Goal: Information Seeking & Learning: Check status

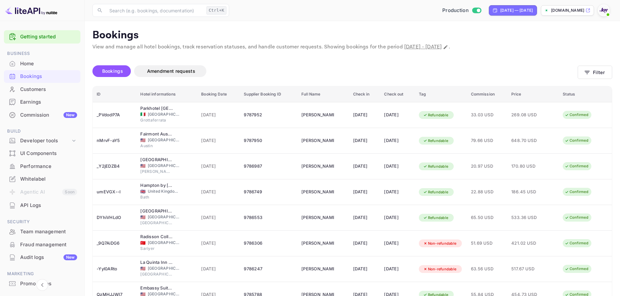
drag, startPoint x: 529, startPoint y: 30, endPoint x: 522, endPoint y: 33, distance: 7.6
click at [525, 31] on p "Bookings" at bounding box center [352, 35] width 520 height 13
click at [500, 12] on div "[DATE] — [DATE]" at bounding box center [516, 10] width 33 height 6
select select "8"
select select "2025"
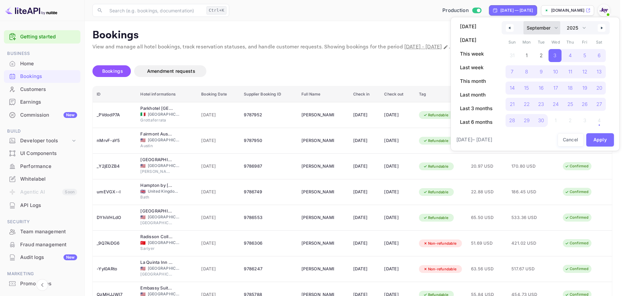
click at [555, 27] on select "January February March April May June July August September October November De…" at bounding box center [541, 27] width 37 height 13
select select "0"
click at [523, 21] on select "January February March April May June July August September October November De…" at bounding box center [541, 27] width 37 height 13
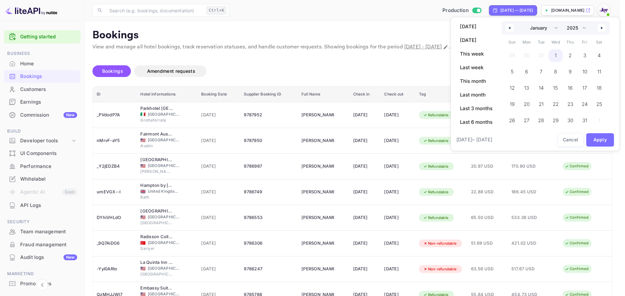
click at [554, 56] on span "1" at bounding box center [555, 55] width 15 height 13
click at [583, 27] on select "2030 2029 2028 2027 2026 2025 2024 2023 2022 2021 2020 2019 2018 2017 2016 2015…" at bounding box center [575, 27] width 25 height 13
click at [563, 21] on select "2030 2029 2028 2027 2026 2025 2024 2023 2022 2021 2020 2019 2018 2017 2016 2015…" at bounding box center [575, 27] width 25 height 13
click at [574, 54] on span "1" at bounding box center [570, 55] width 15 height 13
select select "2025"
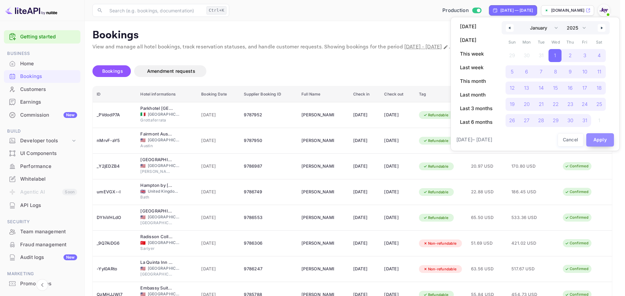
click at [601, 143] on button "Apply" at bounding box center [600, 139] width 28 height 13
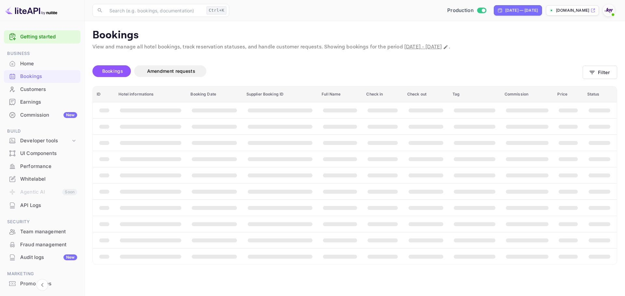
click at [323, 67] on div "Bookings Amendment requests" at bounding box center [337, 71] width 490 height 12
click at [325, 67] on div "Bookings Amendment requests" at bounding box center [337, 71] width 490 height 12
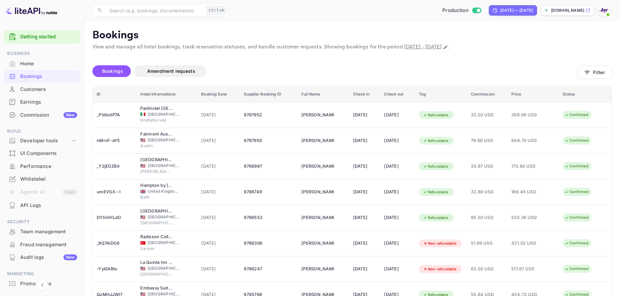
drag, startPoint x: 325, startPoint y: 67, endPoint x: 609, endPoint y: 104, distance: 286.1
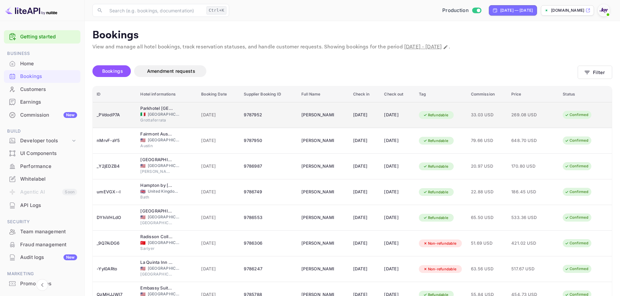
click at [326, 67] on div "Bookings Amendment requests" at bounding box center [334, 71] width 485 height 12
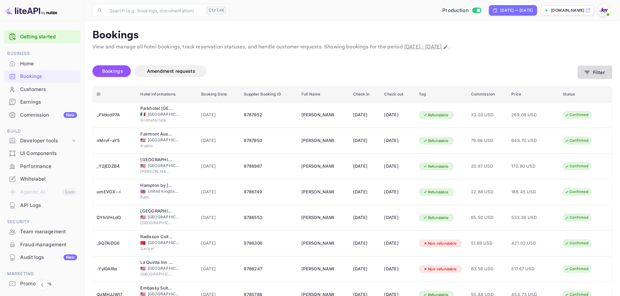
click at [600, 73] on button "Filter" at bounding box center [594, 72] width 34 height 13
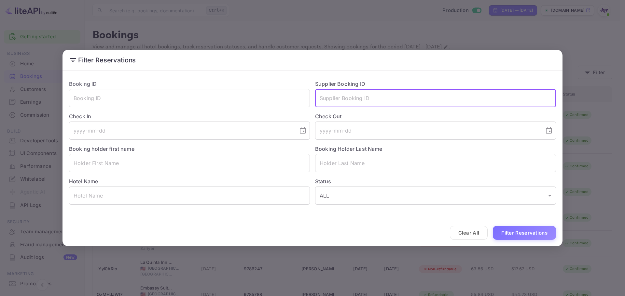
click at [362, 99] on input "text" at bounding box center [435, 98] width 241 height 18
paste input "9525987"
type input "9525987"
click at [501, 225] on div "Clear All Filter Reservations" at bounding box center [312, 233] width 500 height 27
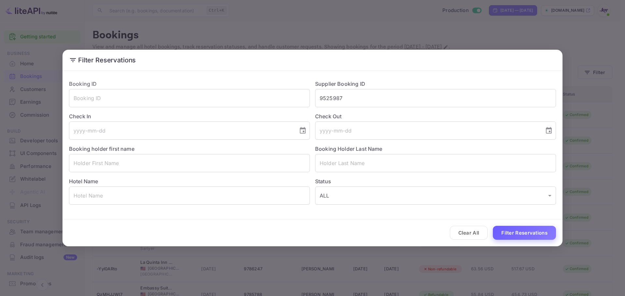
click at [505, 232] on button "Filter Reservations" at bounding box center [524, 233] width 63 height 14
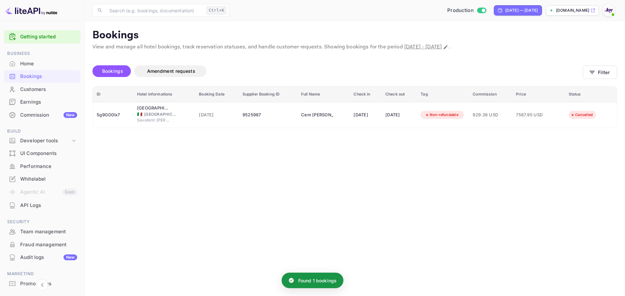
click at [333, 143] on main "Bookings View and manage all hotel bookings, track reservation statuses, and ha…" at bounding box center [355, 158] width 540 height 275
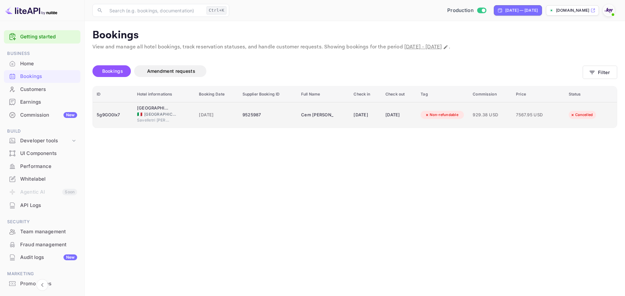
click at [278, 122] on td "9525987" at bounding box center [267, 115] width 59 height 26
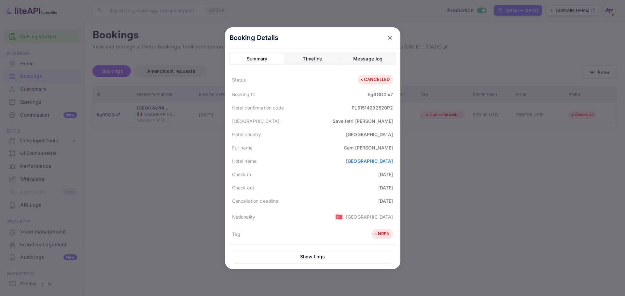
click at [388, 38] on icon "close" at bounding box center [390, 38] width 4 height 4
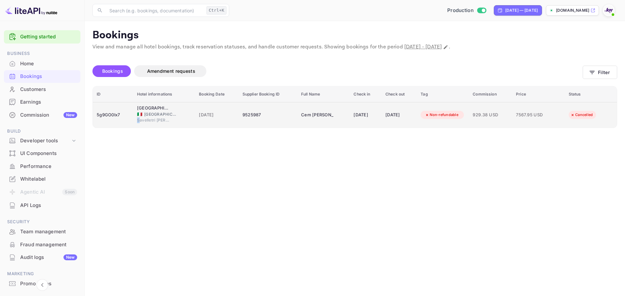
click at [137, 121] on span "Savelletri [PERSON_NAME]" at bounding box center [153, 120] width 33 height 6
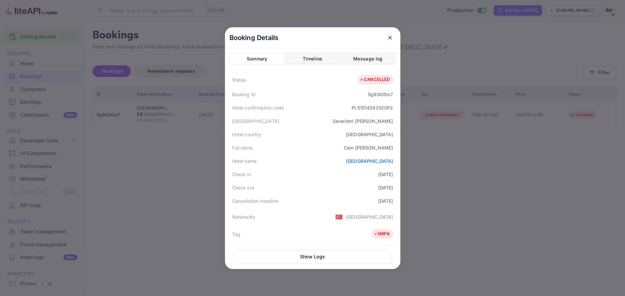
click at [556, 196] on div at bounding box center [312, 148] width 625 height 296
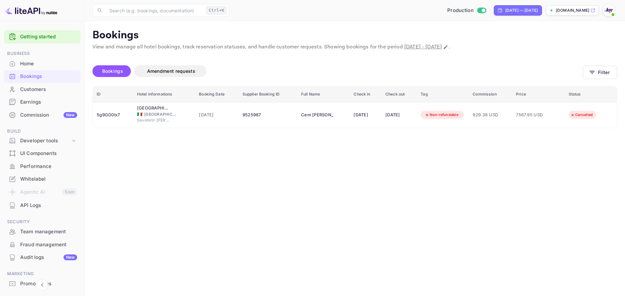
click at [253, 239] on main "Bookings View and manage all hotel bookings, track reservation statuses, and ha…" at bounding box center [355, 158] width 540 height 275
click at [460, 174] on main "Bookings View and manage all hotel bookings, track reservation statuses, and ha…" at bounding box center [355, 158] width 540 height 275
click at [436, 163] on main "Bookings View and manage all hotel bookings, track reservation statuses, and ha…" at bounding box center [355, 158] width 540 height 275
click at [331, 195] on main "Bookings View and manage all hotel bookings, track reservation statuses, and ha…" at bounding box center [355, 158] width 540 height 275
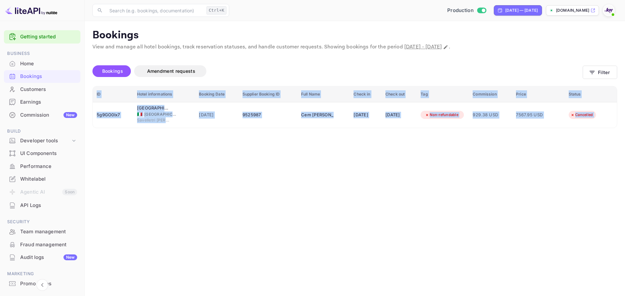
click at [331, 195] on main "Bookings View and manage all hotel bookings, track reservation statuses, and ha…" at bounding box center [355, 158] width 540 height 275
click at [525, 202] on main "Bookings View and manage all hotel bookings, track reservation statuses, and ha…" at bounding box center [355, 158] width 540 height 275
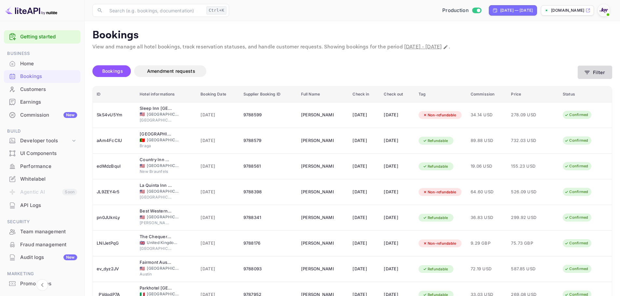
click at [588, 73] on icon "button" at bounding box center [587, 72] width 7 height 7
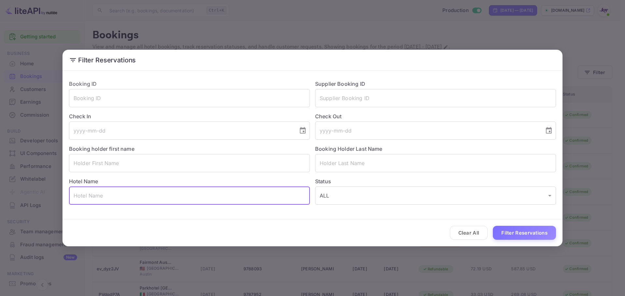
click at [125, 197] on input "text" at bounding box center [189, 196] width 241 height 18
paste input "Hilton Garden Inn Ajax."
type input "Hilton Garden Inn Ajax"
click at [513, 238] on button "Filter Reservations" at bounding box center [524, 233] width 63 height 14
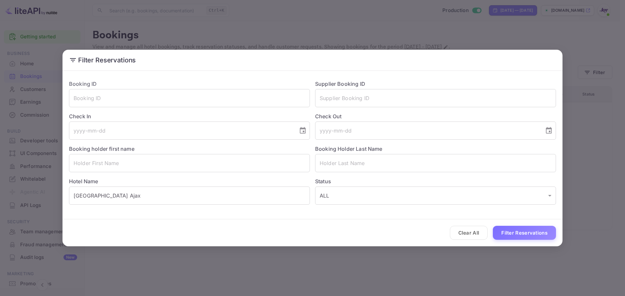
click at [428, 265] on div "Filter Reservations Booking ID ​ Supplier Booking ID ​ Check In ​ Check Out ​ B…" at bounding box center [312, 148] width 625 height 296
